Goal: Information Seeking & Learning: Compare options

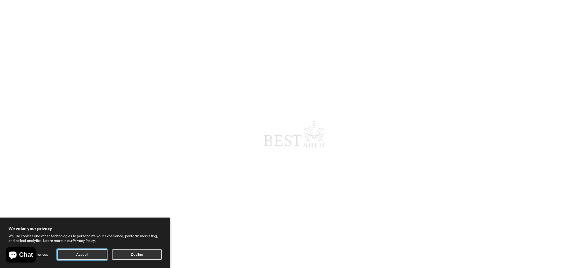
click at [73, 253] on button "Accept" at bounding box center [81, 254] width 49 height 10
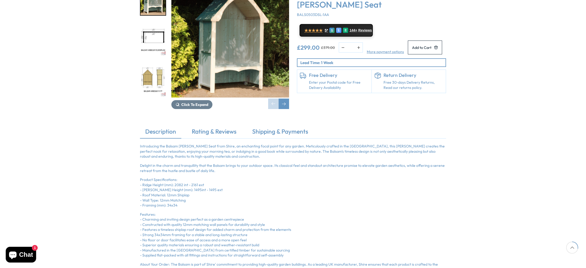
scroll to position [16, 0]
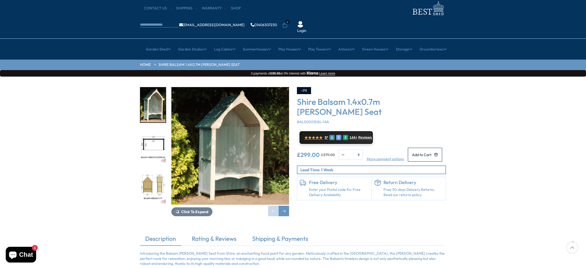
click at [156, 129] on img "2 / 10" at bounding box center [152, 146] width 25 height 35
click at [153, 129] on img "2 / 10" at bounding box center [152, 146] width 25 height 35
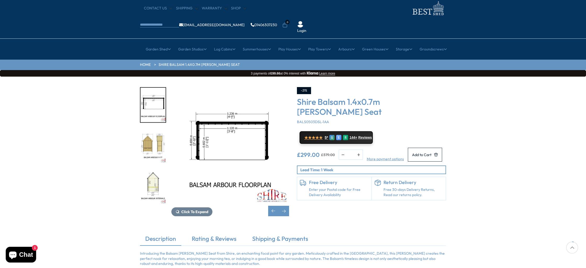
click at [156, 169] on img "4 / 10" at bounding box center [152, 186] width 25 height 35
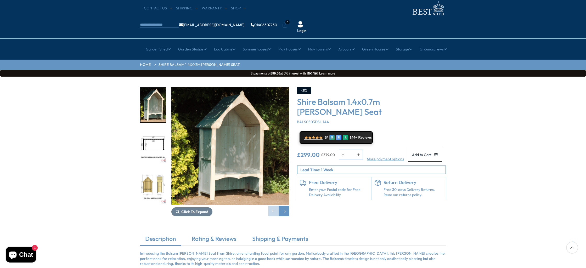
click at [147, 129] on img "2 / 10" at bounding box center [152, 146] width 25 height 35
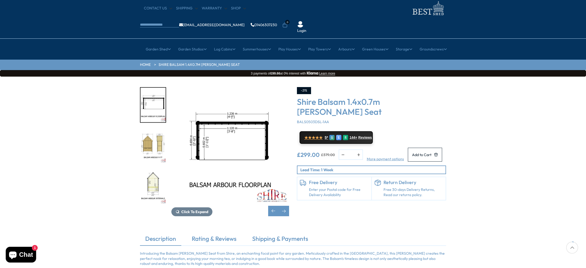
scroll to position [17, 0]
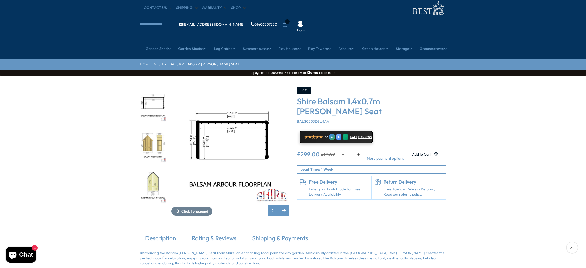
click at [155, 169] on img "4 / 10" at bounding box center [152, 186] width 25 height 35
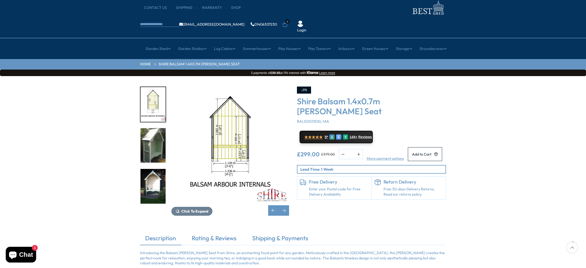
click at [155, 130] on img "5 / 10" at bounding box center [152, 145] width 25 height 35
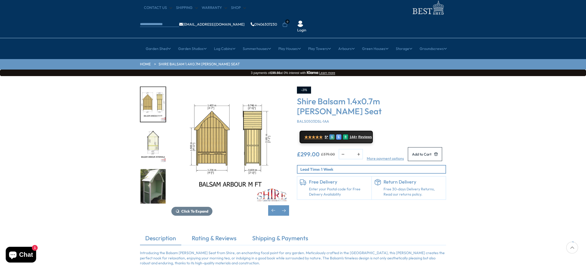
click at [153, 169] on img "5 / 10" at bounding box center [152, 186] width 25 height 35
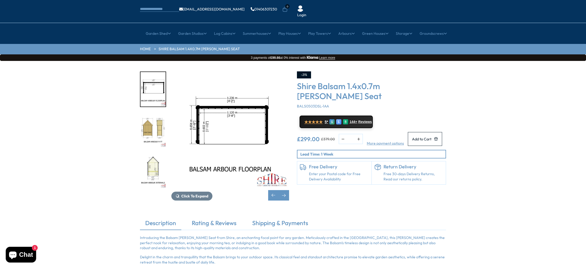
scroll to position [0, 0]
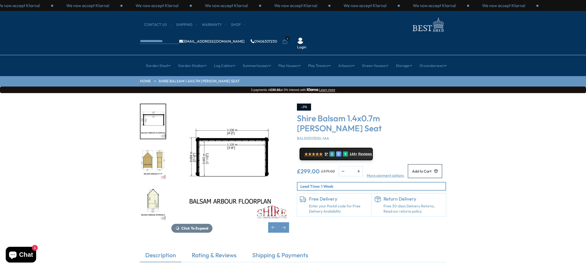
click at [152, 193] on img "4 / 10" at bounding box center [152, 203] width 25 height 35
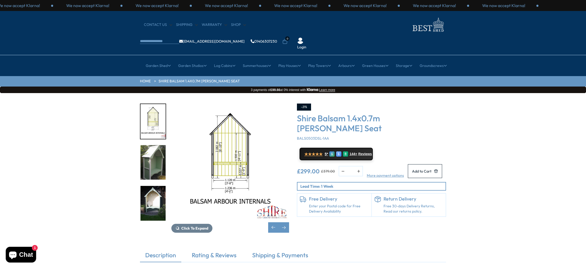
click at [152, 194] on img "6 / 10" at bounding box center [152, 203] width 25 height 35
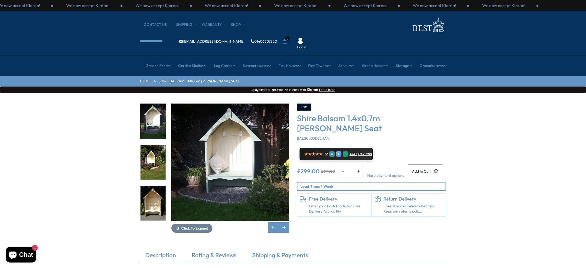
click at [152, 194] on img "8 / 10" at bounding box center [152, 203] width 25 height 35
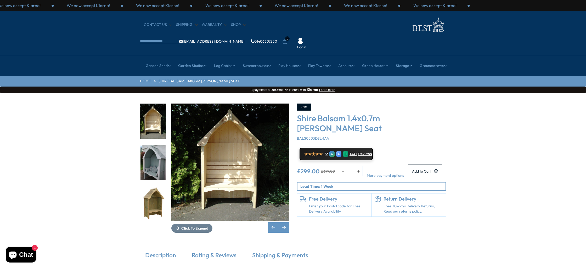
click at [152, 194] on img "10 / 10" at bounding box center [152, 203] width 25 height 35
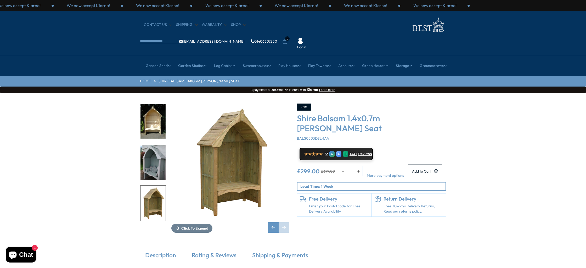
click at [154, 156] on img "9 / 10" at bounding box center [152, 162] width 25 height 35
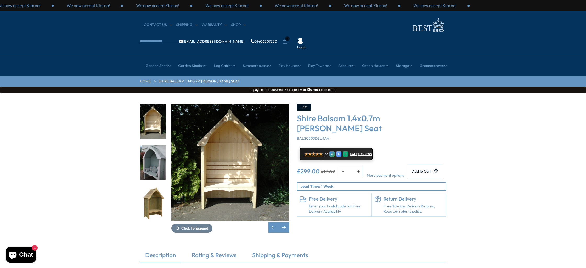
click at [154, 186] on img "10 / 10" at bounding box center [152, 203] width 25 height 35
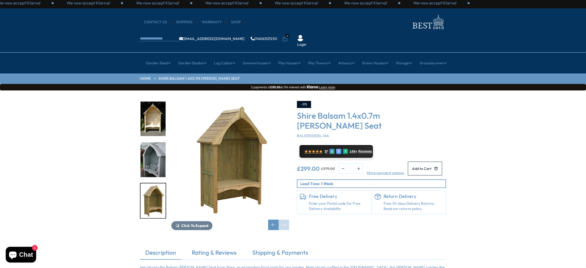
click at [154, 183] on img "10 / 10" at bounding box center [152, 200] width 25 height 35
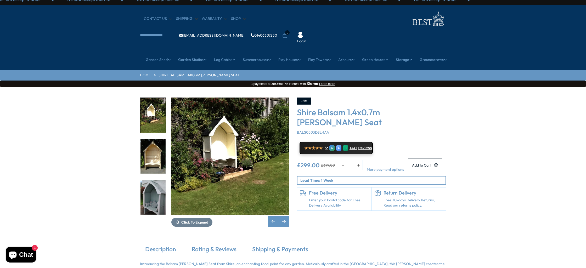
scroll to position [4, 0]
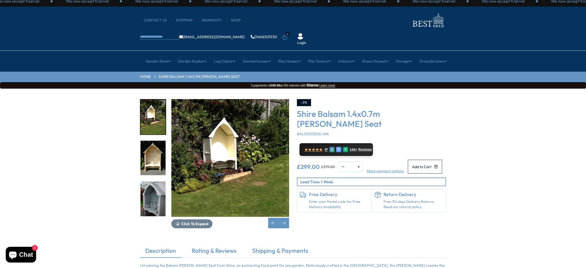
click at [155, 182] on img "9 / 10" at bounding box center [152, 198] width 25 height 35
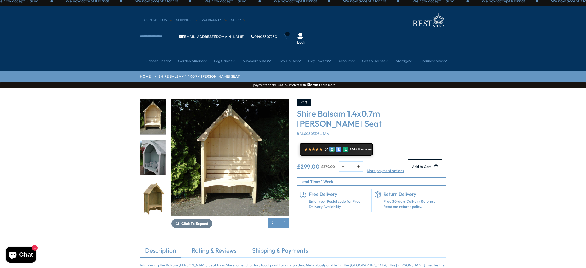
click at [155, 182] on img "10 / 10" at bounding box center [152, 198] width 25 height 35
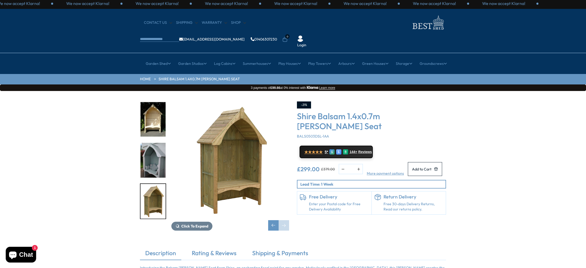
click at [155, 184] on img "10 / 10" at bounding box center [152, 201] width 25 height 35
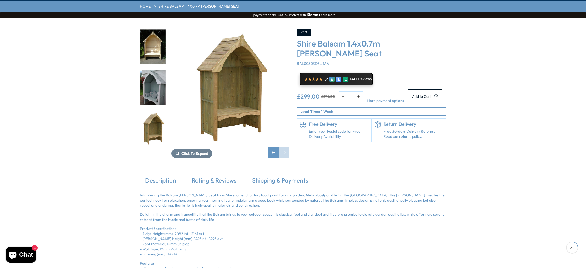
scroll to position [61, 0]
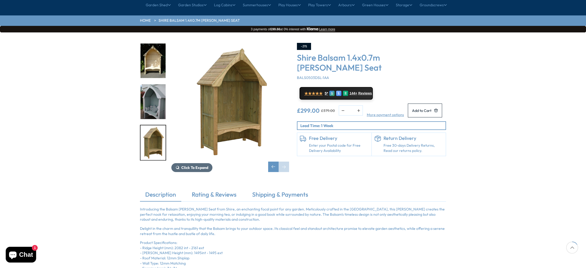
click at [191, 165] on span "Click To Expand" at bounding box center [194, 167] width 27 height 5
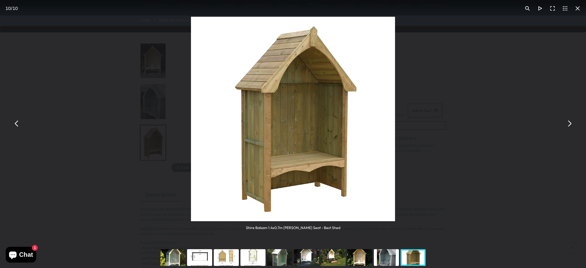
click at [478, 107] on div "Shire Balsam 1.4x0.7m Arbour Seat - Best Shed" at bounding box center [293, 123] width 586 height 247
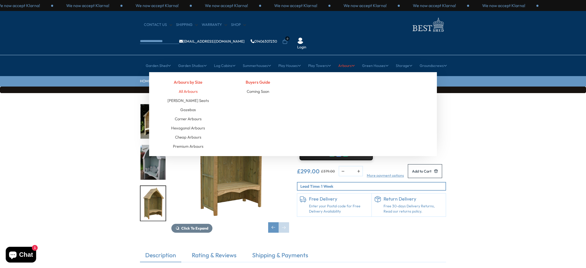
click at [192, 87] on link "All Arbours" at bounding box center [188, 91] width 19 height 9
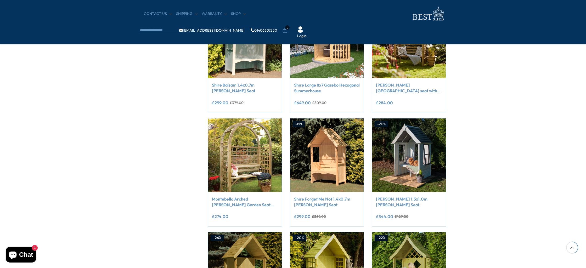
scroll to position [241, 0]
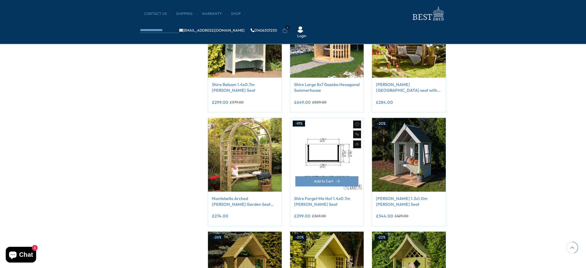
click at [337, 174] on img at bounding box center [327, 155] width 74 height 74
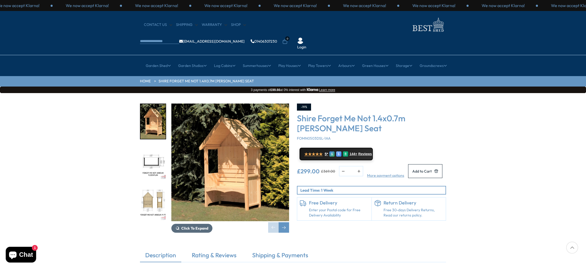
click at [196, 226] on span "Click To Expand" at bounding box center [194, 228] width 27 height 5
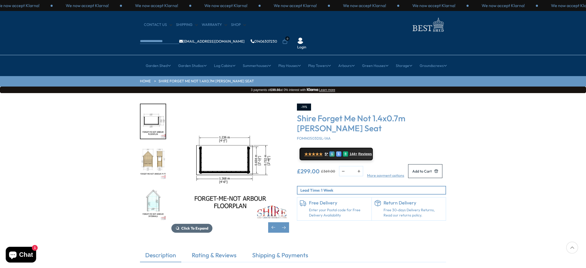
click at [200, 226] on span "Click To Expand" at bounding box center [194, 228] width 27 height 5
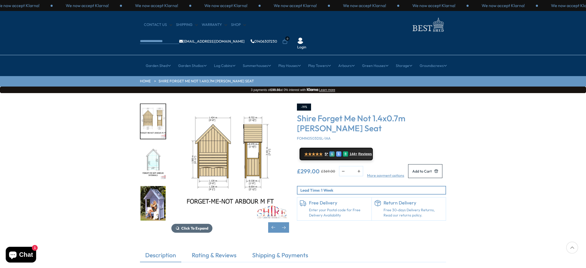
click at [199, 226] on span "Click To Expand" at bounding box center [194, 228] width 27 height 5
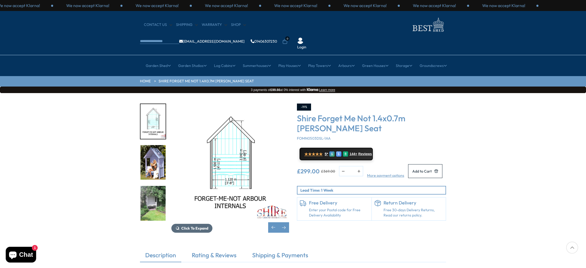
click at [199, 226] on span "Click To Expand" at bounding box center [194, 228] width 27 height 5
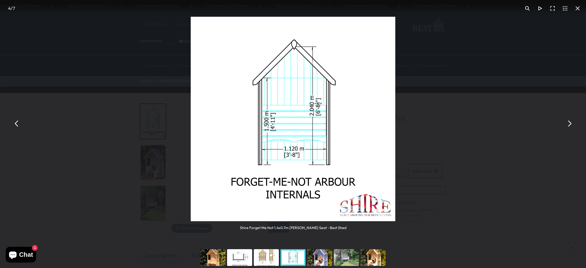
click at [353, 186] on img "You can close this modal content with the ESC key" at bounding box center [293, 119] width 204 height 204
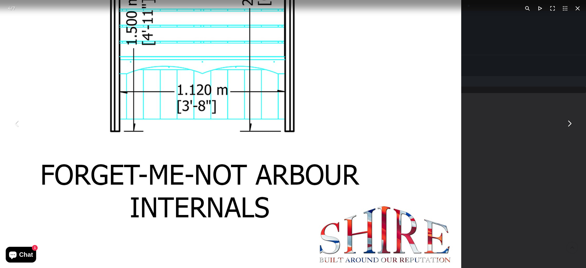
click at [565, 125] on button "You can close this modal content with the ESC key" at bounding box center [569, 123] width 13 height 13
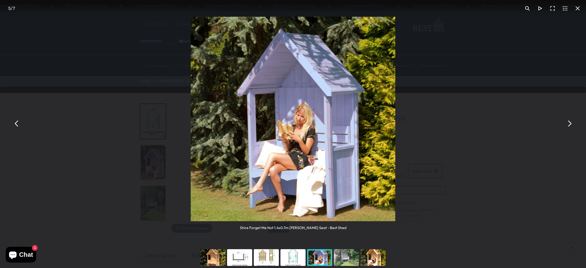
click at [570, 126] on button "You can close this modal content with the ESC key" at bounding box center [569, 123] width 13 height 13
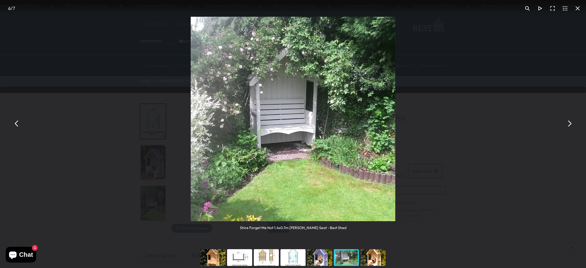
click at [570, 126] on button "You can close this modal content with the ESC key" at bounding box center [569, 123] width 13 height 13
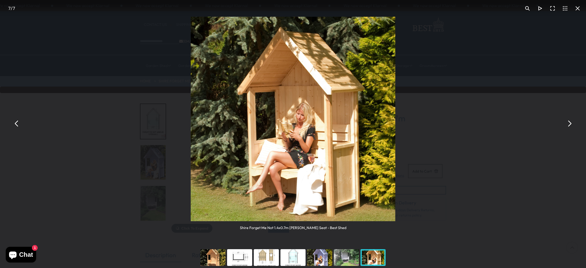
click at [576, 8] on button "You can close this modal content with the ESC key" at bounding box center [577, 8] width 13 height 13
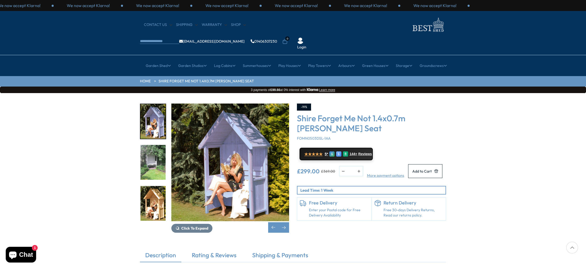
click at [156, 187] on img "7 / 7" at bounding box center [152, 203] width 25 height 35
click at [151, 190] on img "7 / 7" at bounding box center [152, 203] width 25 height 35
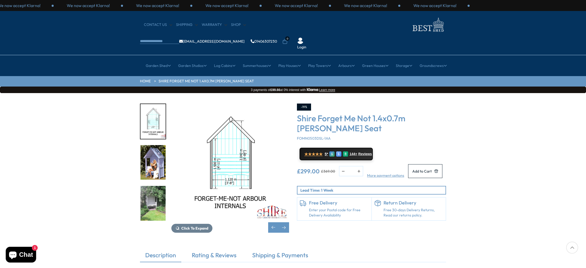
click at [150, 191] on img "6 / 7" at bounding box center [152, 203] width 25 height 35
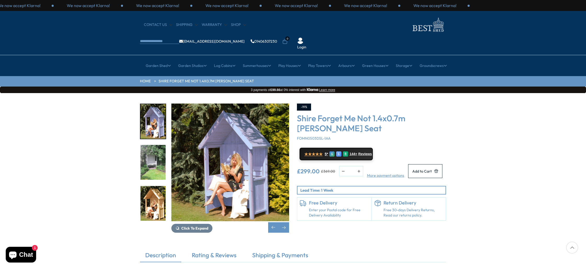
click at [150, 191] on img "7 / 7" at bounding box center [152, 203] width 25 height 35
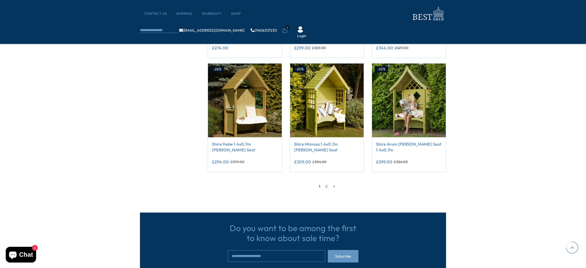
scroll to position [424, 0]
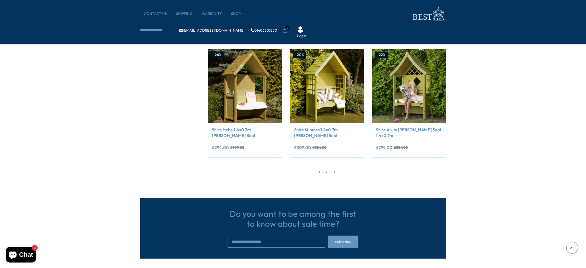
drag, startPoint x: 326, startPoint y: 173, endPoint x: 330, endPoint y: 174, distance: 4.6
click at [326, 173] on link "2" at bounding box center [326, 172] width 7 height 8
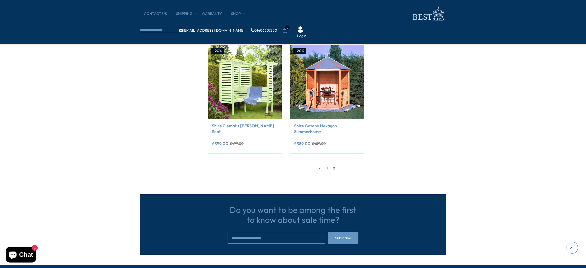
scroll to position [224, 0]
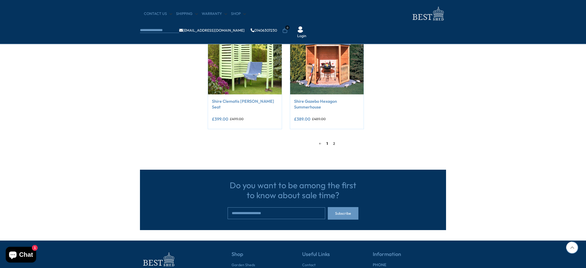
click at [327, 143] on link "1" at bounding box center [327, 144] width 7 height 8
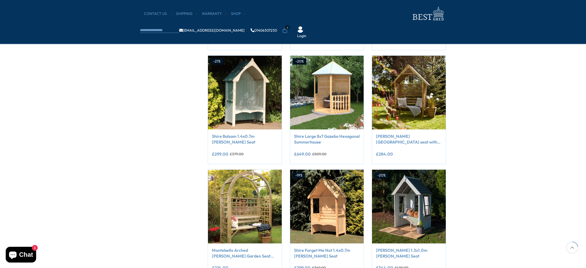
scroll to position [214, 0]
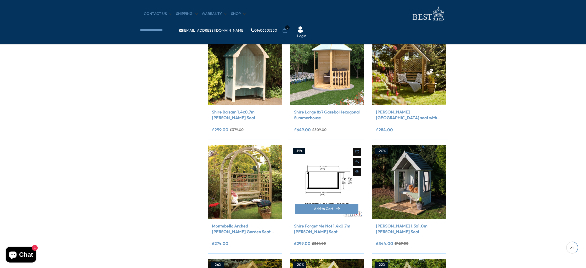
click at [327, 201] on img at bounding box center [327, 182] width 74 height 74
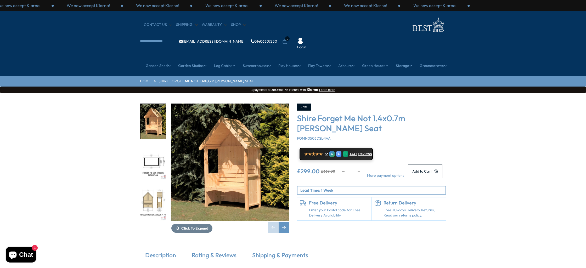
scroll to position [3, 0]
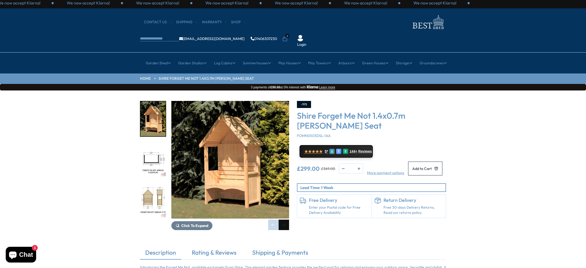
click at [289, 209] on div "Click To Expand Click To Expand Click To Expand Click To Expand Click To Expand…" at bounding box center [214, 165] width 157 height 129
click at [287, 220] on div "Next slide" at bounding box center [283, 225] width 10 height 10
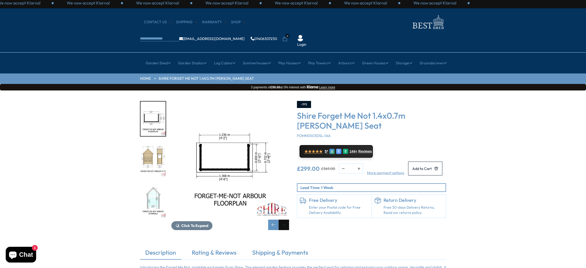
click at [287, 220] on div "Next slide" at bounding box center [283, 225] width 10 height 10
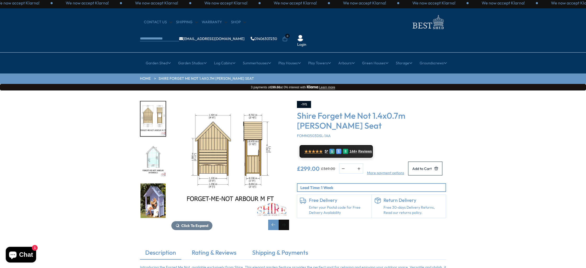
click at [287, 220] on div "Next slide" at bounding box center [283, 225] width 10 height 10
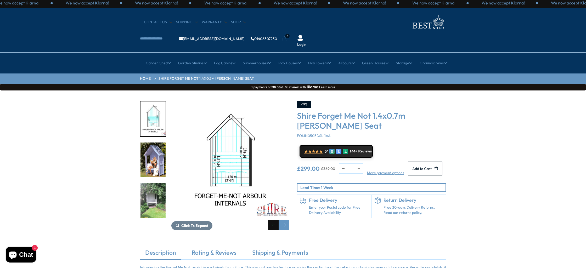
click at [275, 220] on div "Previous slide" at bounding box center [273, 225] width 10 height 10
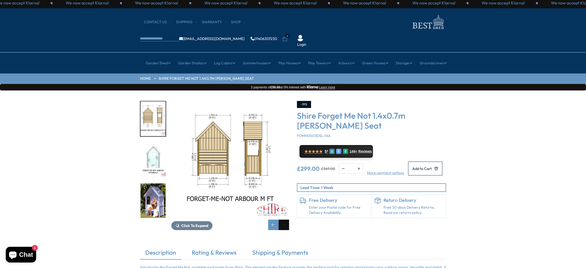
click at [283, 220] on div "Next slide" at bounding box center [283, 225] width 10 height 10
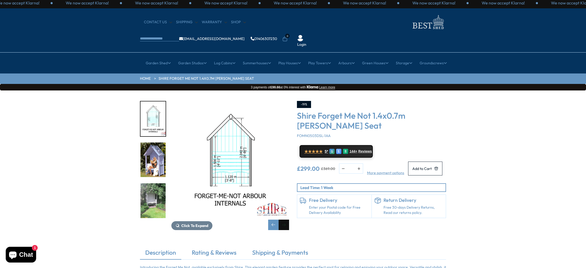
click at [283, 220] on div "Next slide" at bounding box center [283, 225] width 10 height 10
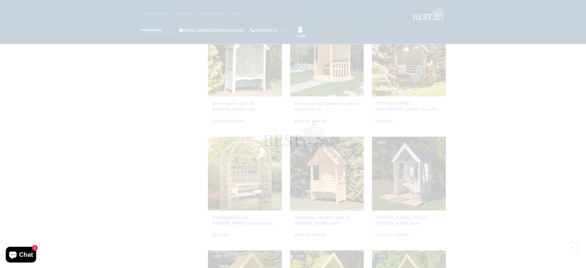
scroll to position [214, 0]
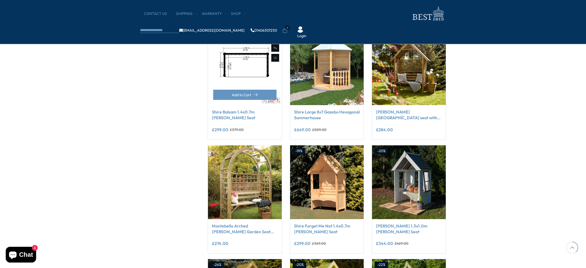
click at [245, 71] on img at bounding box center [245, 68] width 74 height 74
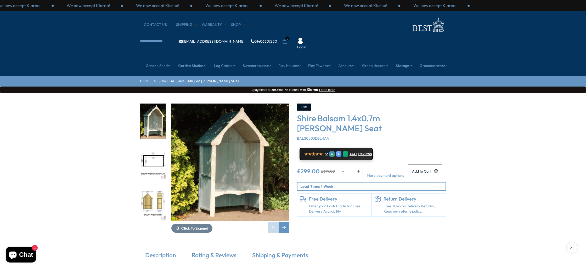
scroll to position [1, 0]
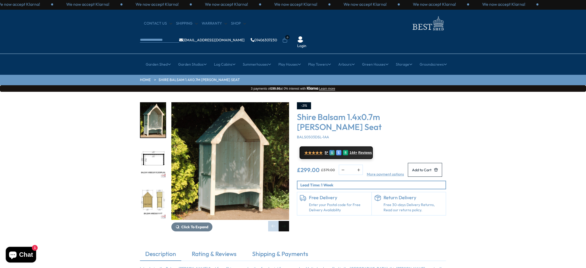
click at [283, 221] on div "Next slide" at bounding box center [283, 226] width 10 height 10
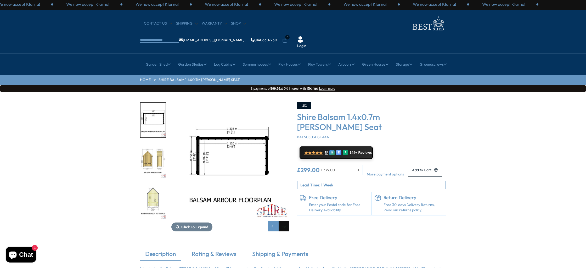
scroll to position [1, 0]
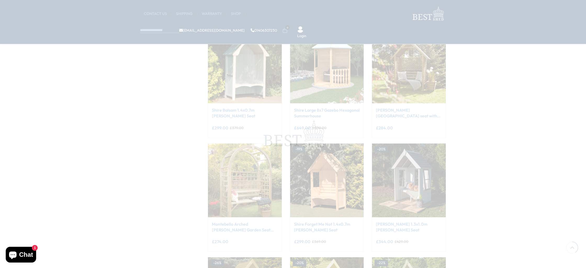
scroll to position [214, 0]
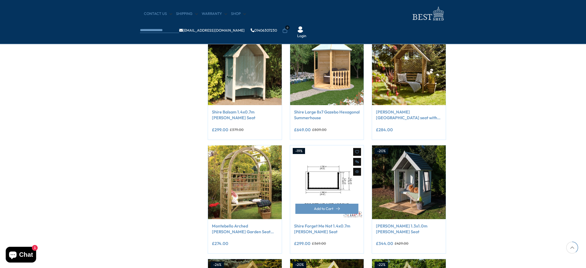
click at [326, 182] on img at bounding box center [327, 182] width 74 height 74
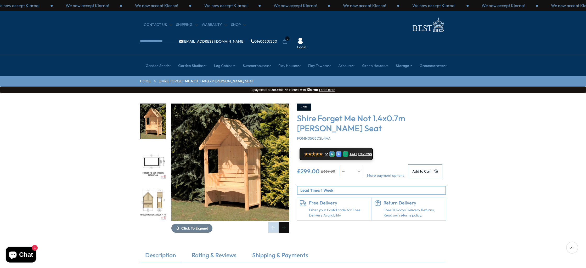
click at [282, 222] on div "Next slide" at bounding box center [283, 227] width 10 height 10
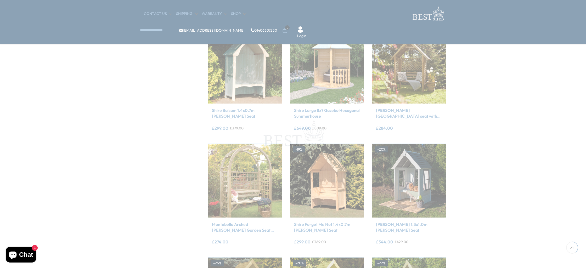
scroll to position [214, 0]
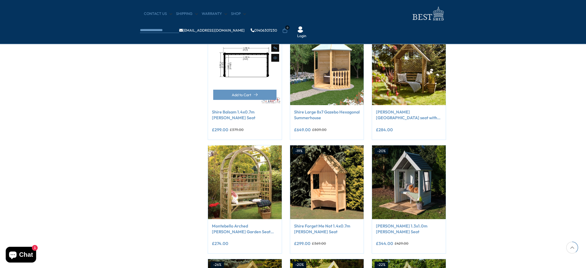
click at [249, 73] on img at bounding box center [245, 68] width 74 height 74
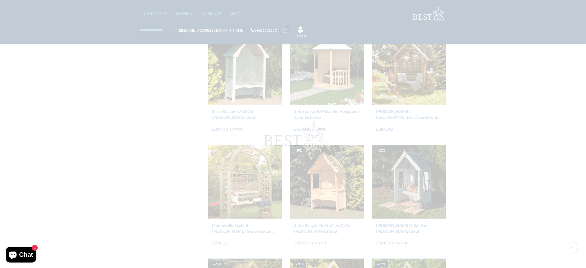
scroll to position [214, 0]
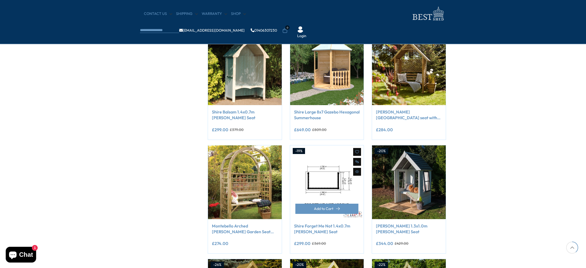
click at [322, 190] on img at bounding box center [327, 182] width 74 height 74
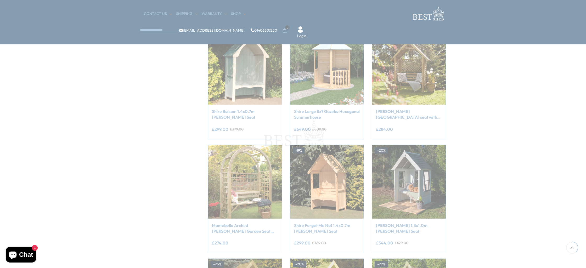
scroll to position [214, 0]
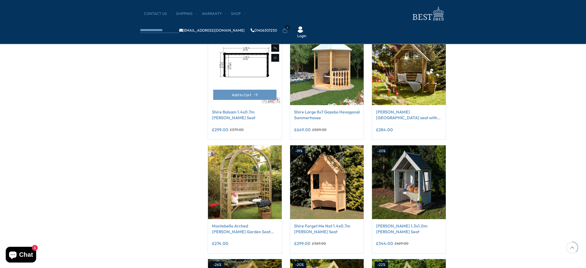
click at [250, 73] on img at bounding box center [245, 68] width 74 height 74
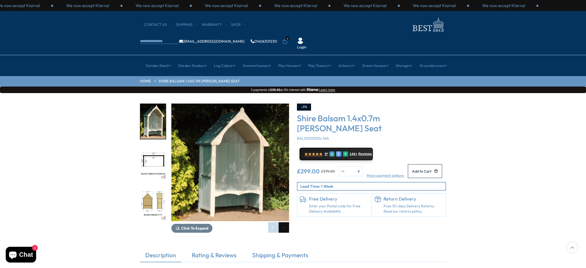
click at [284, 222] on div "Next slide" at bounding box center [283, 227] width 10 height 10
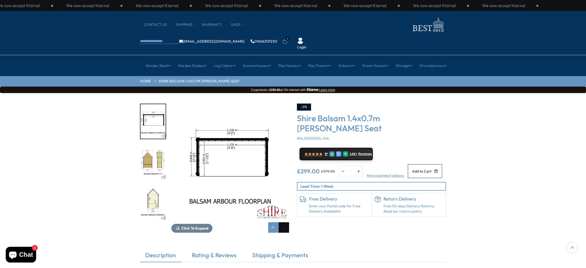
click at [284, 222] on div "Next slide" at bounding box center [283, 227] width 10 height 10
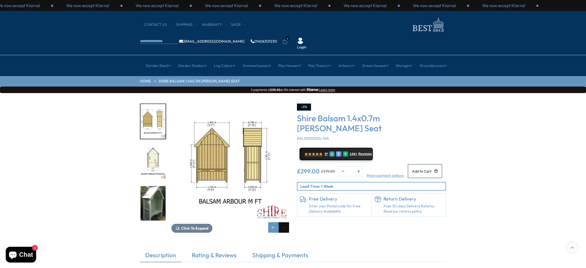
click at [284, 222] on div "Next slide" at bounding box center [283, 227] width 10 height 10
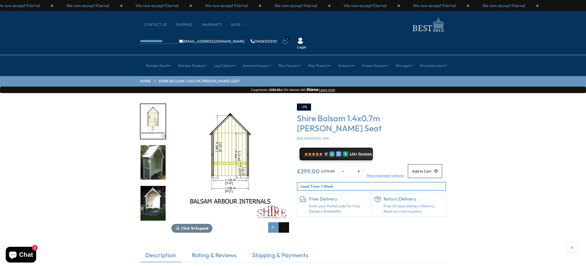
click at [284, 222] on div "Next slide" at bounding box center [283, 227] width 10 height 10
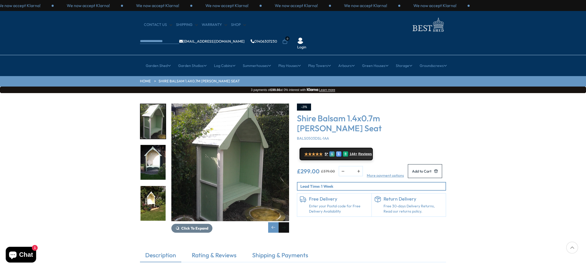
click at [283, 222] on div "Next slide" at bounding box center [283, 227] width 10 height 10
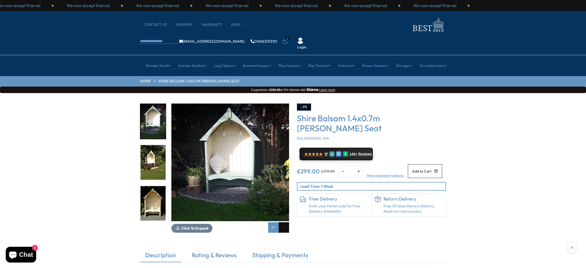
click at [283, 222] on div "Next slide" at bounding box center [283, 227] width 10 height 10
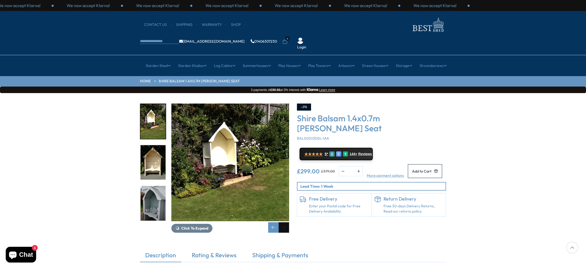
click at [283, 222] on div "Next slide" at bounding box center [283, 227] width 10 height 10
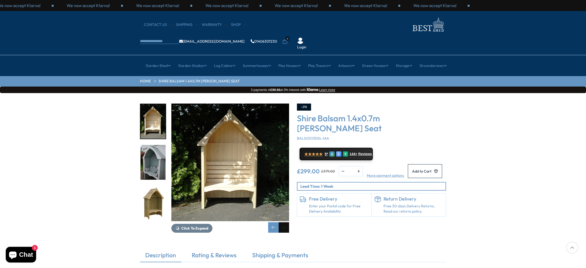
click at [283, 222] on div "Next slide" at bounding box center [283, 227] width 10 height 10
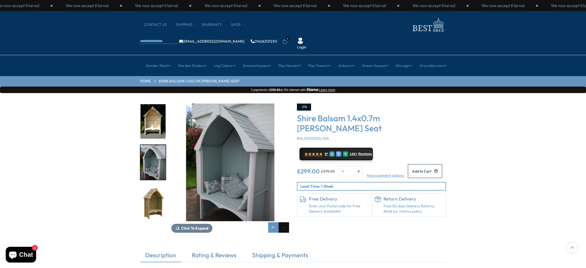
click at [283, 222] on div "Next slide" at bounding box center [283, 227] width 10 height 10
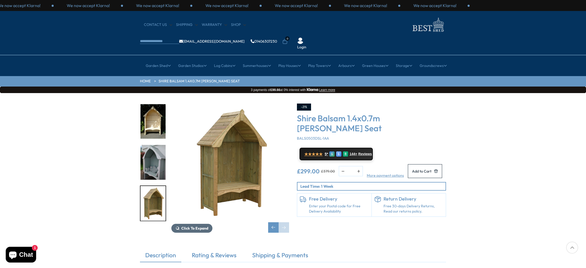
click at [194, 226] on span "Click To Expand" at bounding box center [194, 228] width 27 height 5
click at [195, 226] on span "Click To Expand" at bounding box center [194, 228] width 27 height 5
